Goal: Task Accomplishment & Management: Manage account settings

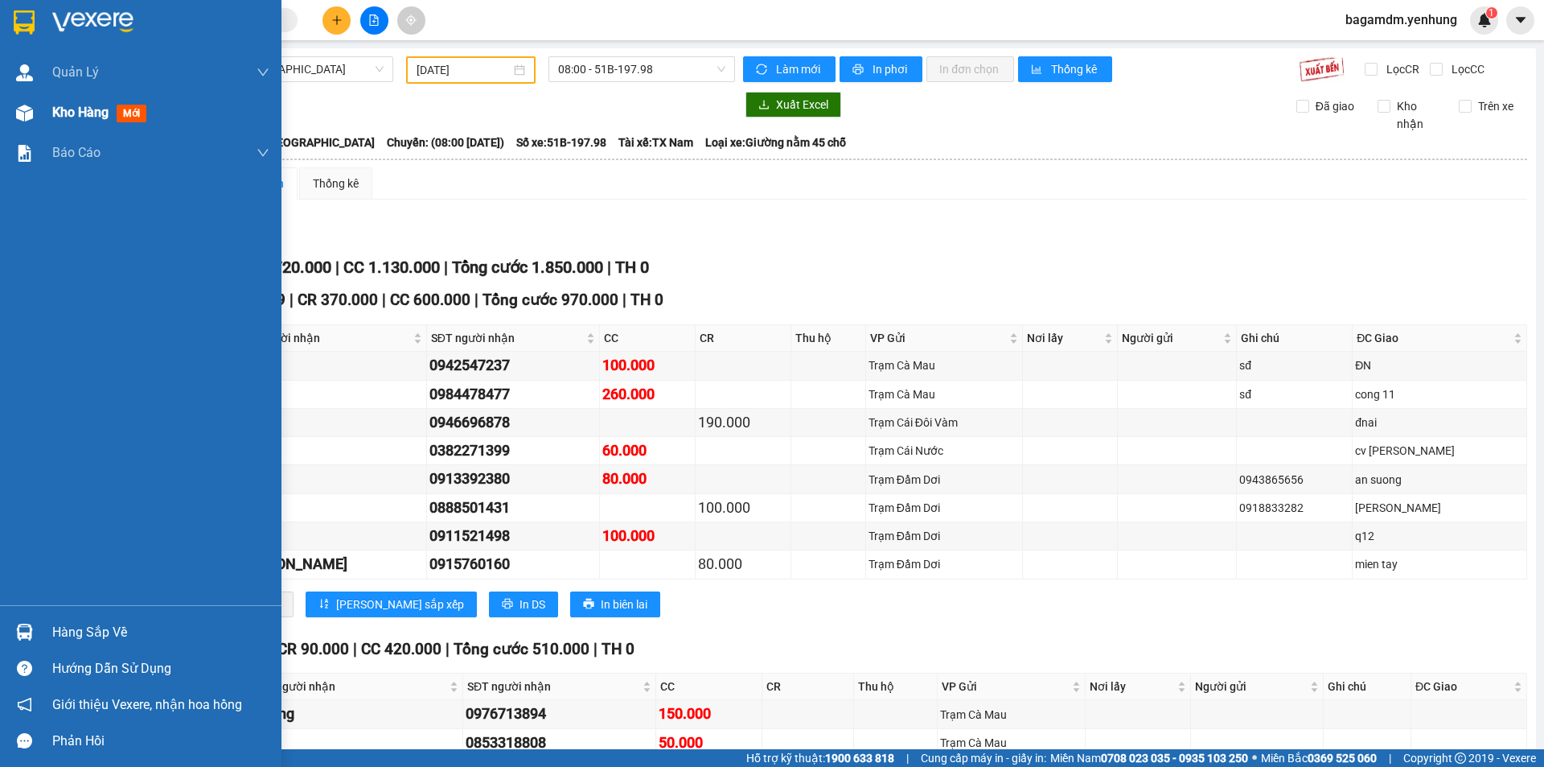
click at [35, 99] on div at bounding box center [24, 113] width 28 height 28
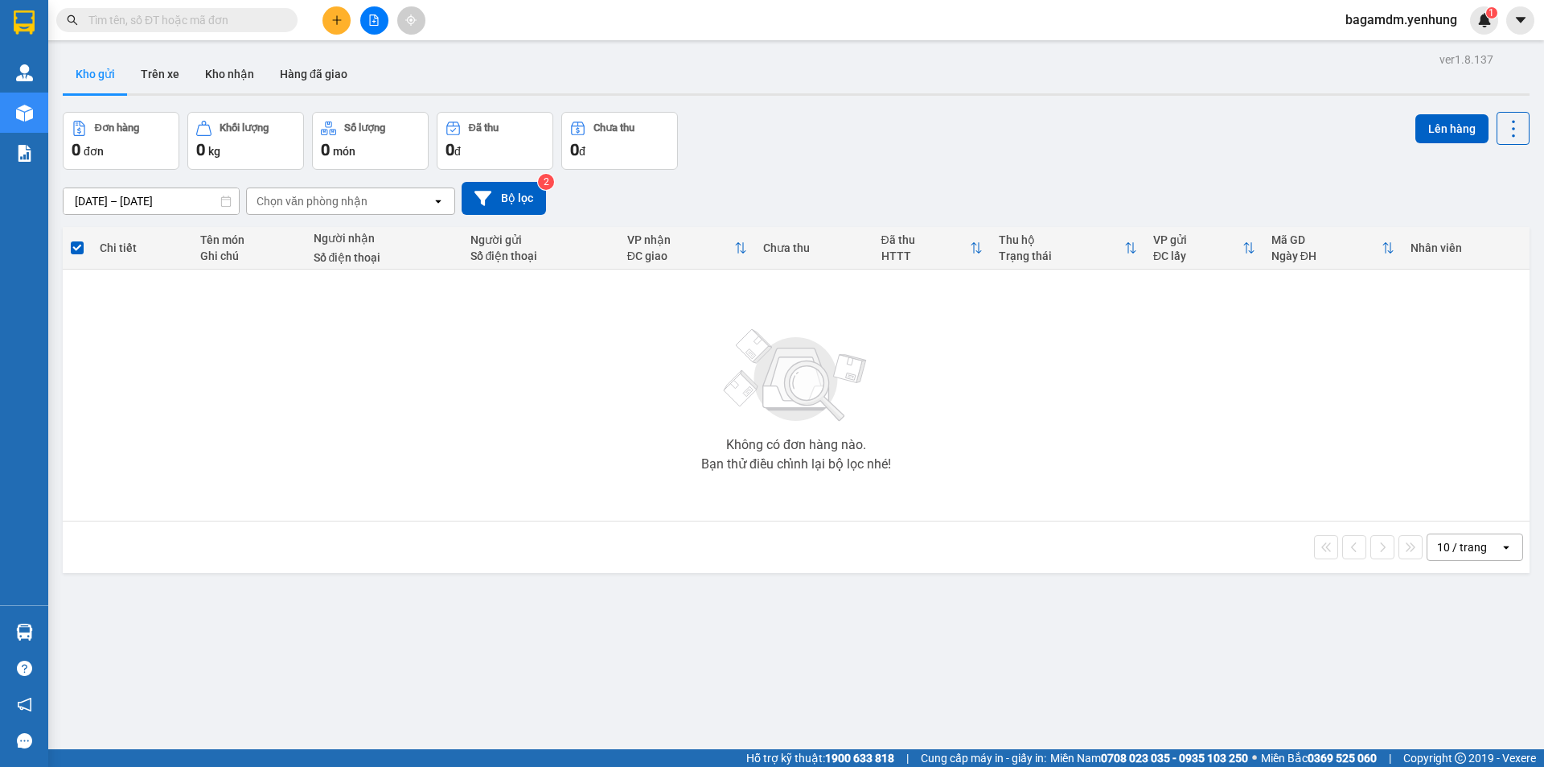
click at [377, 13] on button at bounding box center [374, 20] width 28 height 28
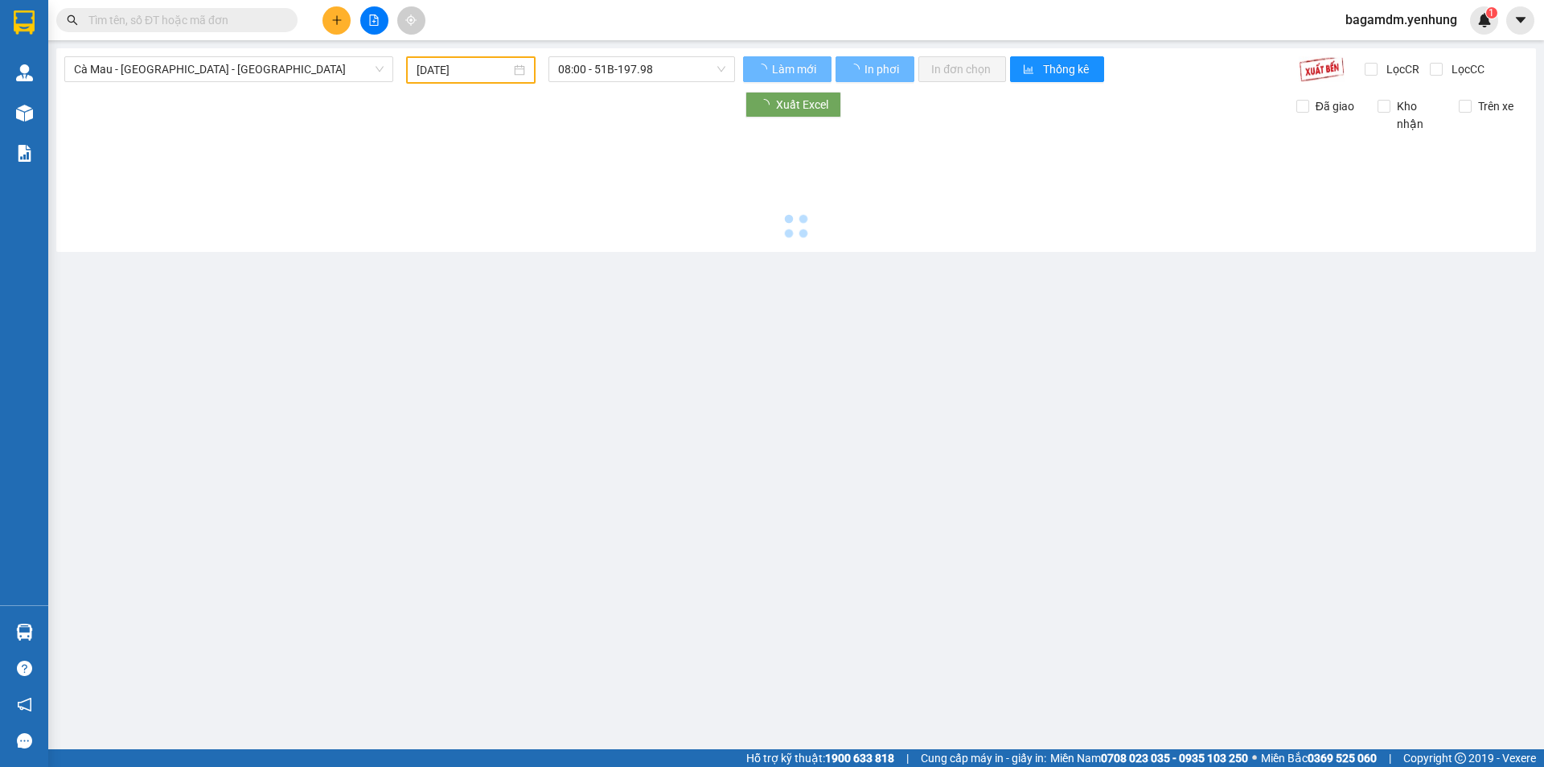
type input "[DATE]"
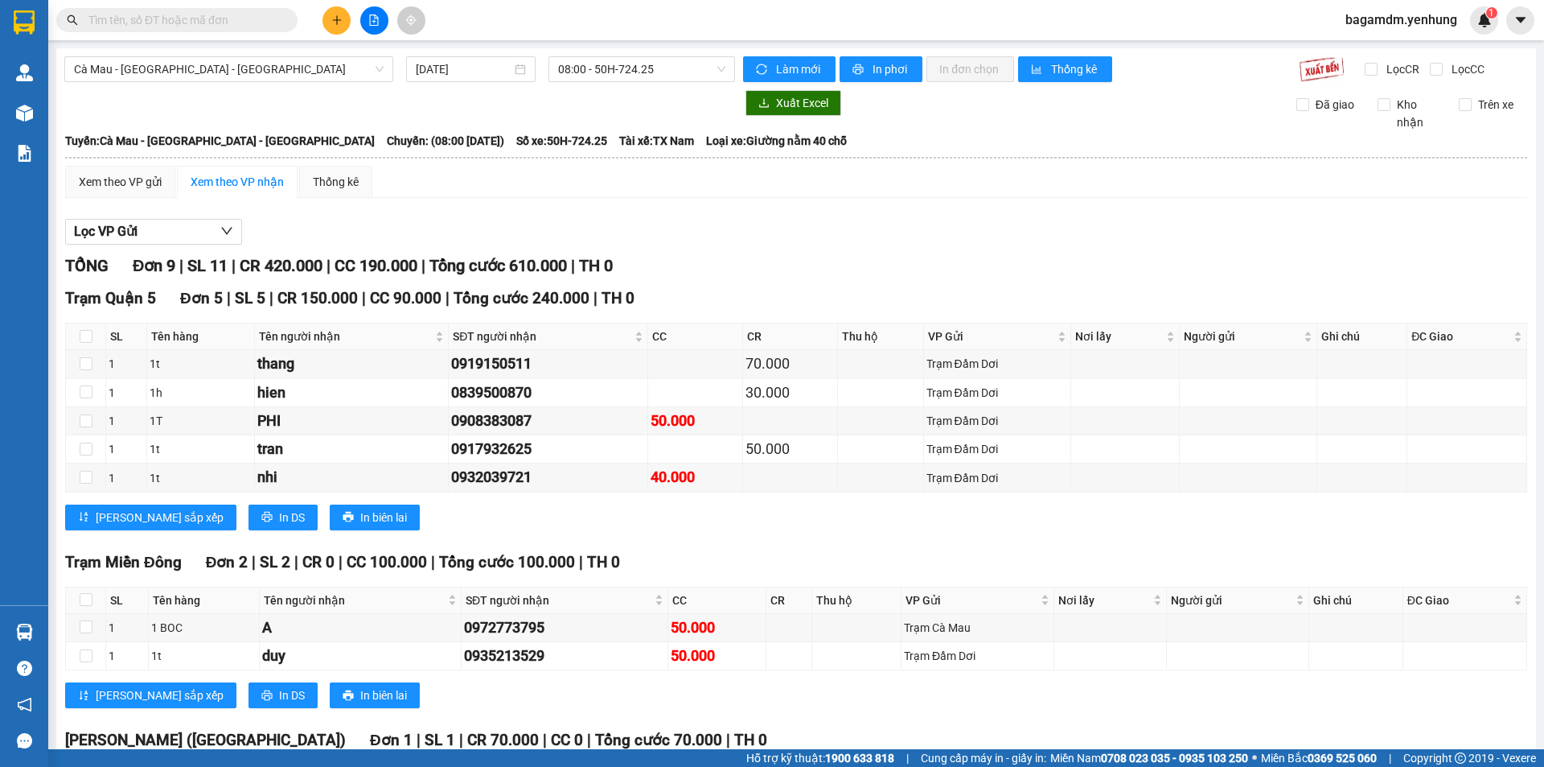
click at [1429, 12] on span "bagamdm.yenhung" at bounding box center [1402, 20] width 138 height 20
click at [1393, 50] on span "Đăng xuất" at bounding box center [1409, 50] width 104 height 18
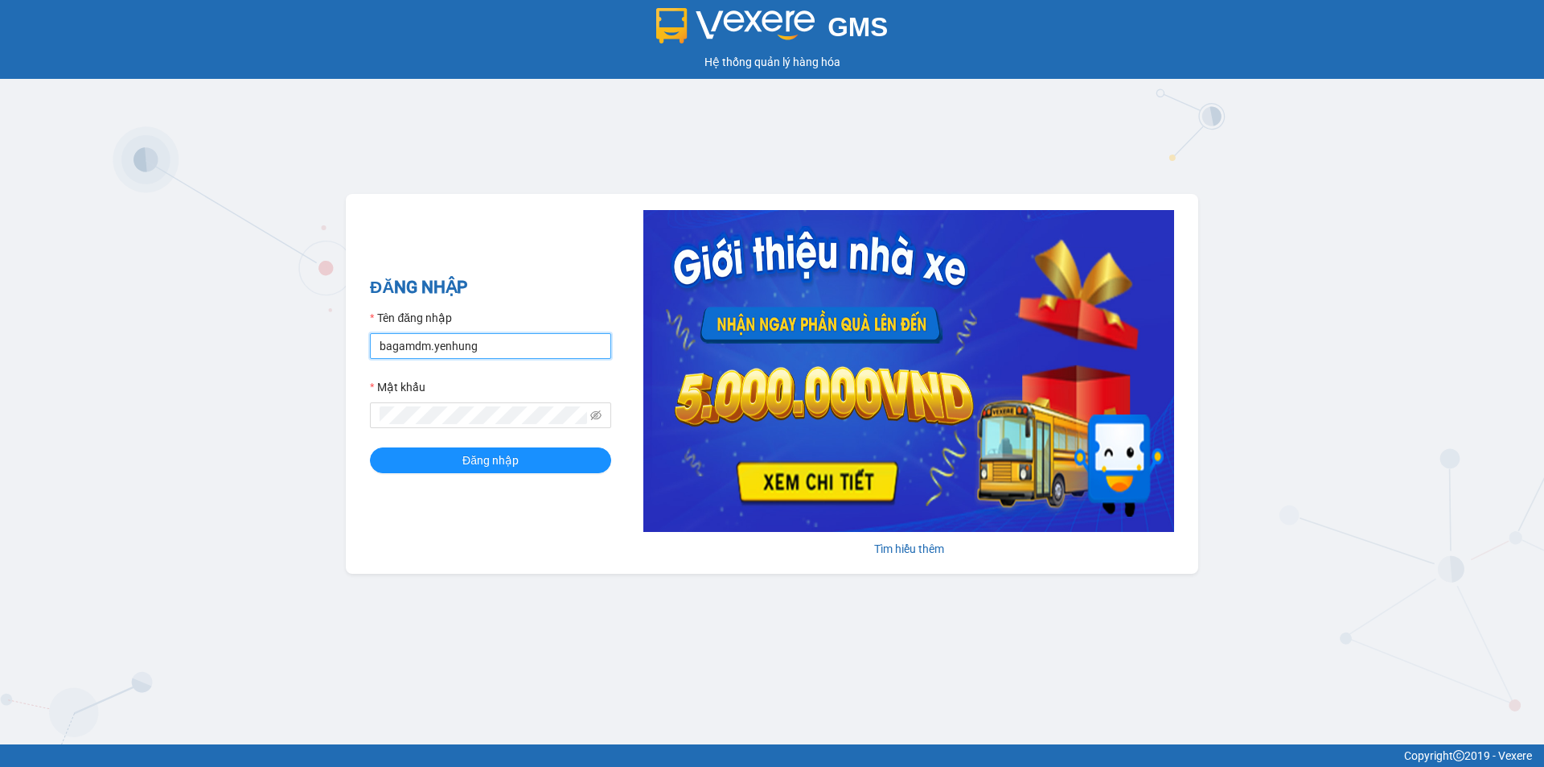
click at [467, 346] on input "bagamdm.yenhung" at bounding box center [490, 346] width 241 height 26
type input "bagaquan5.yenhung"
click at [497, 461] on span "Đăng nhập" at bounding box center [490, 460] width 56 height 18
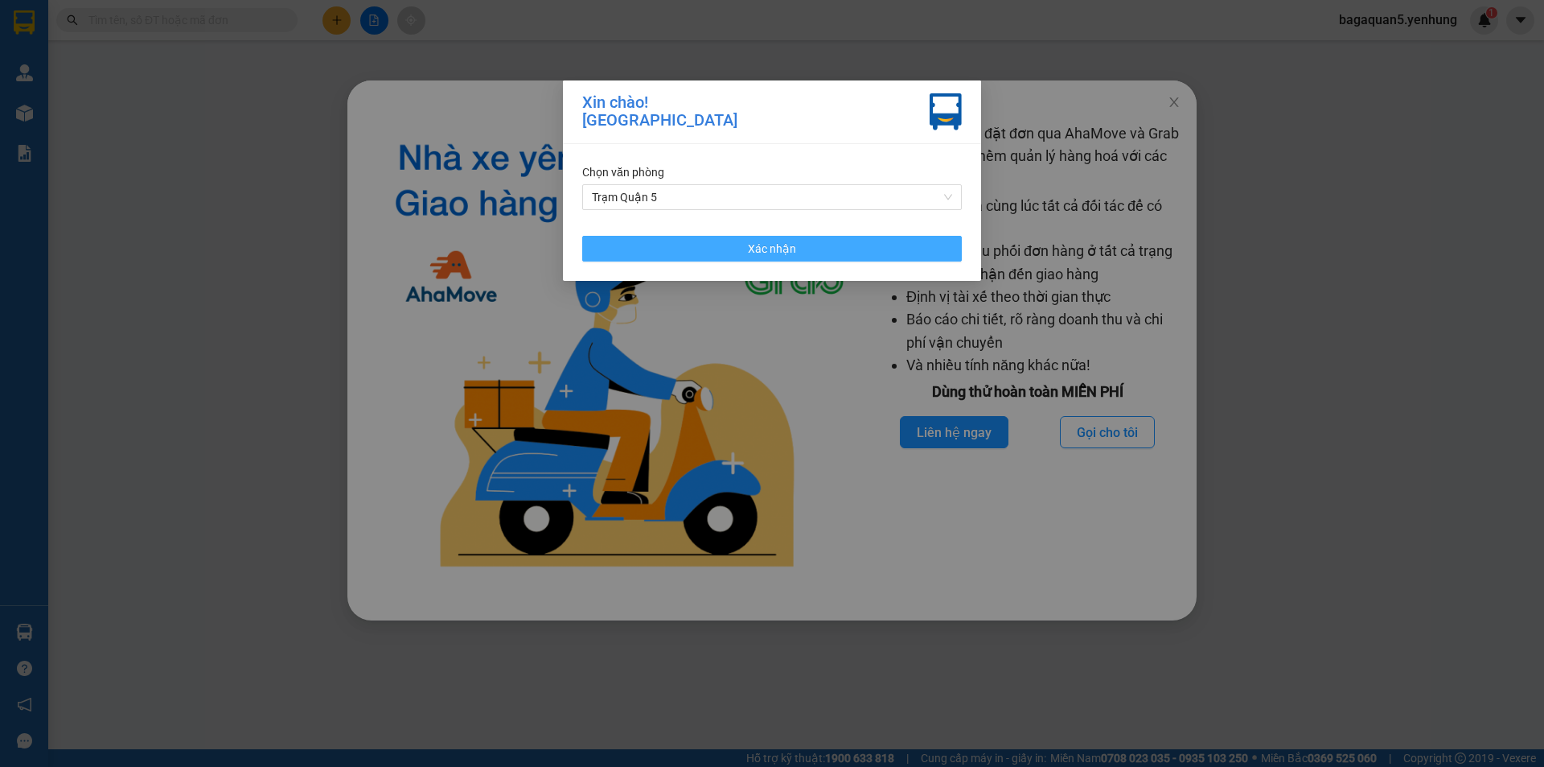
click at [794, 255] on span "Xác nhận" at bounding box center [772, 249] width 48 height 18
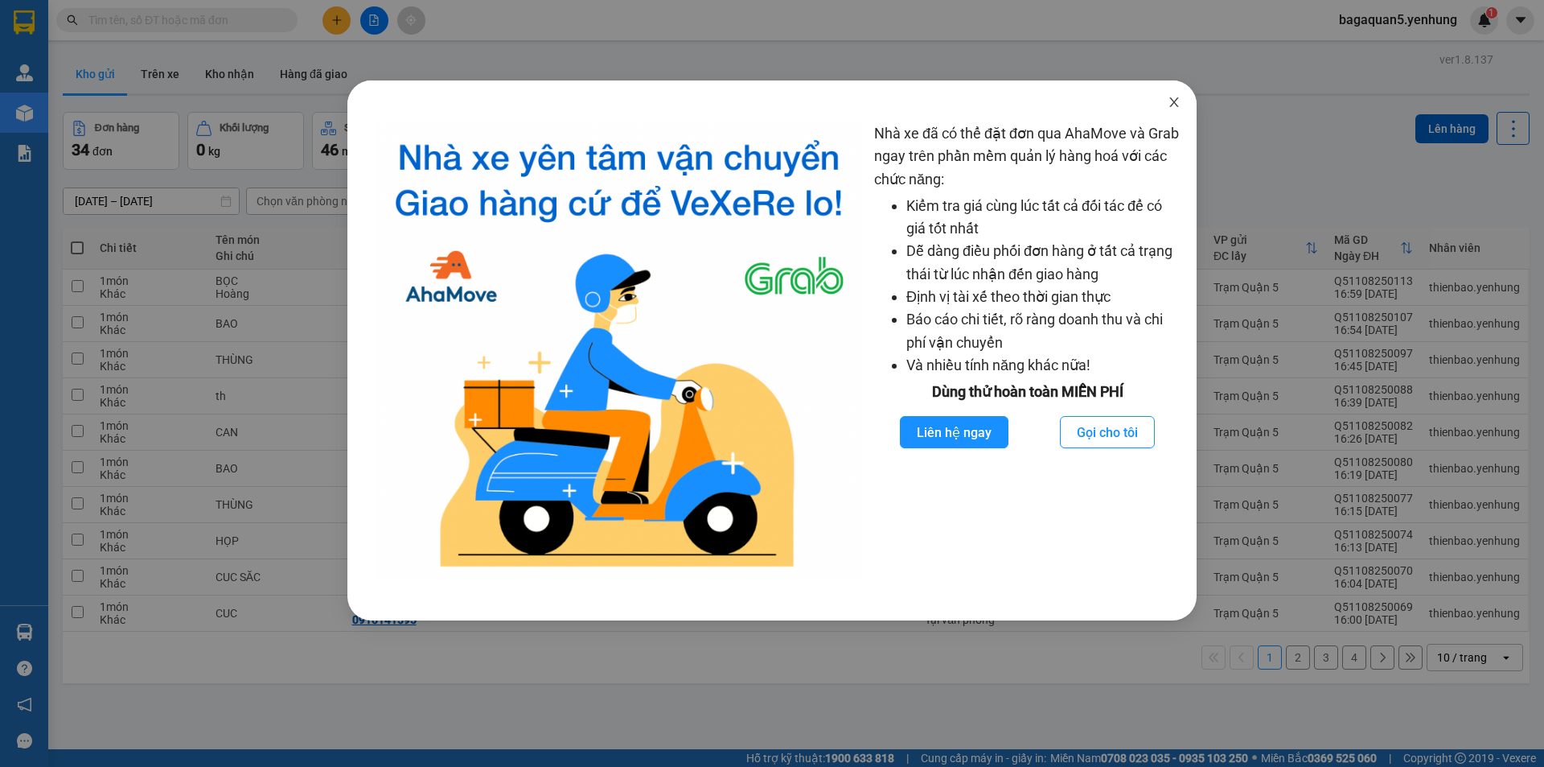
click at [1165, 112] on span "Close" at bounding box center [1174, 102] width 45 height 45
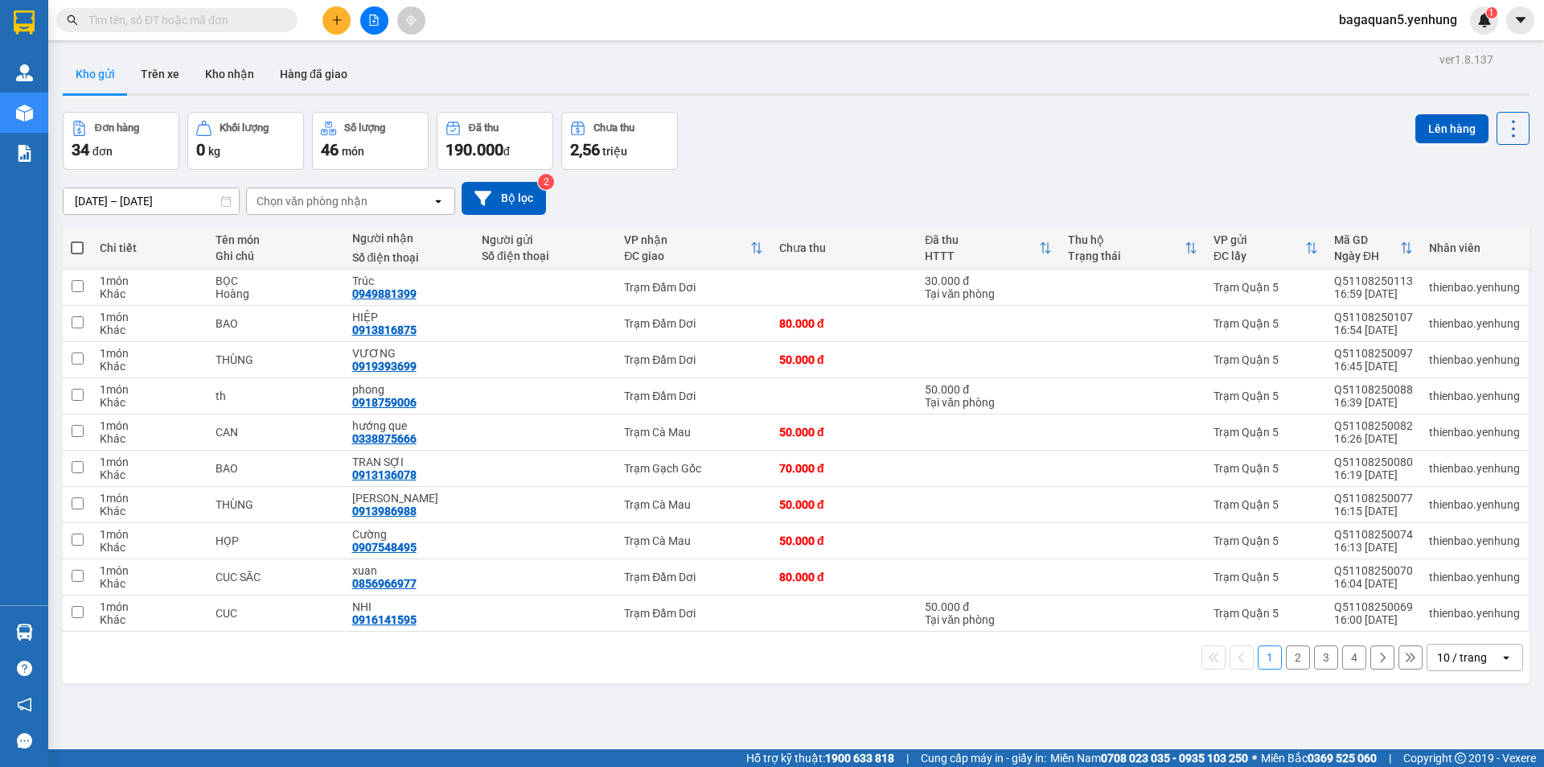
click at [1482, 645] on div "10 / trang" at bounding box center [1464, 657] width 72 height 26
click at [1450, 635] on div "100 / trang" at bounding box center [1463, 621] width 97 height 29
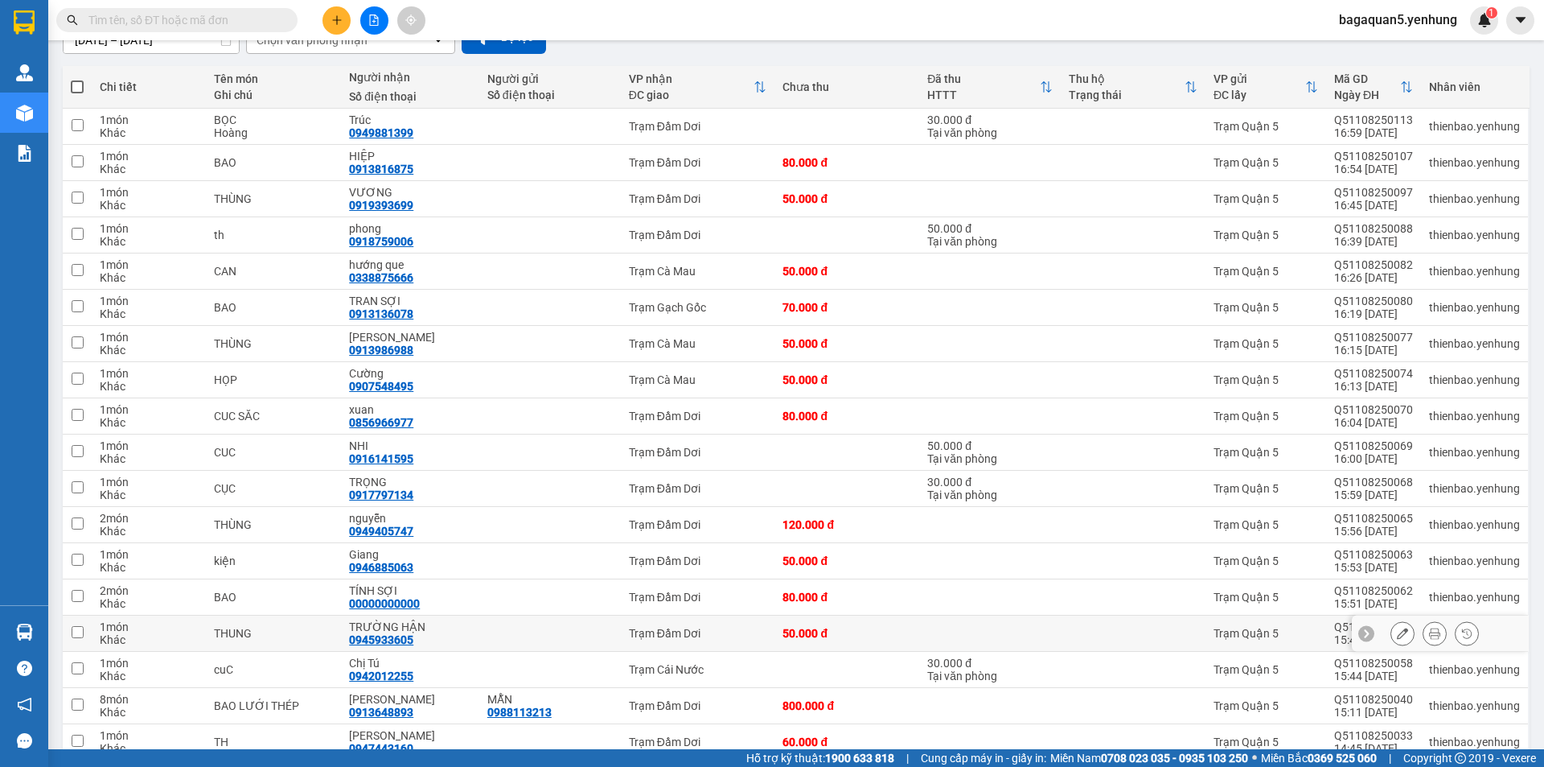
scroll to position [241, 0]
